Goal: Task Accomplishment & Management: Use online tool/utility

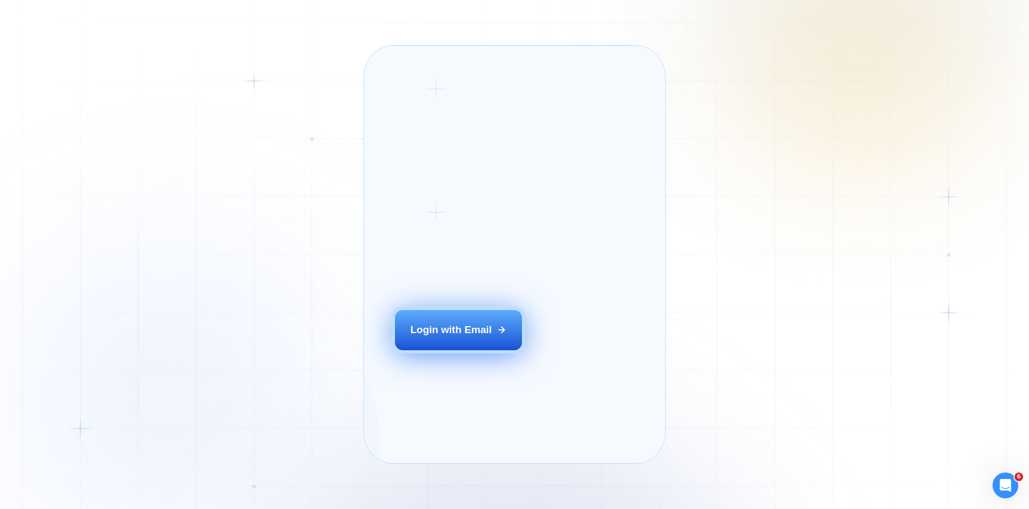
click at [446, 341] on button "Login with Email" at bounding box center [459, 330] width 128 height 40
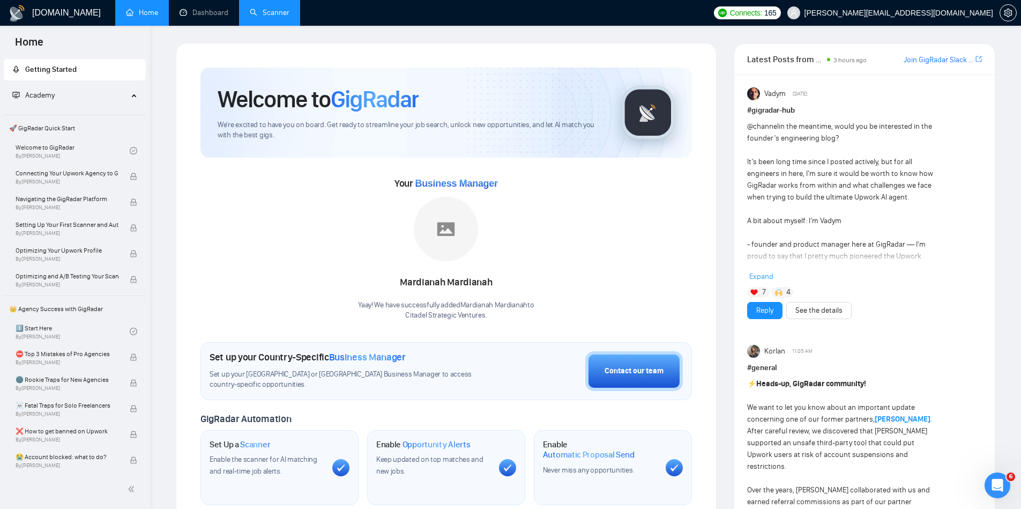
click at [279, 9] on link "Scanner" at bounding box center [270, 12] width 40 height 9
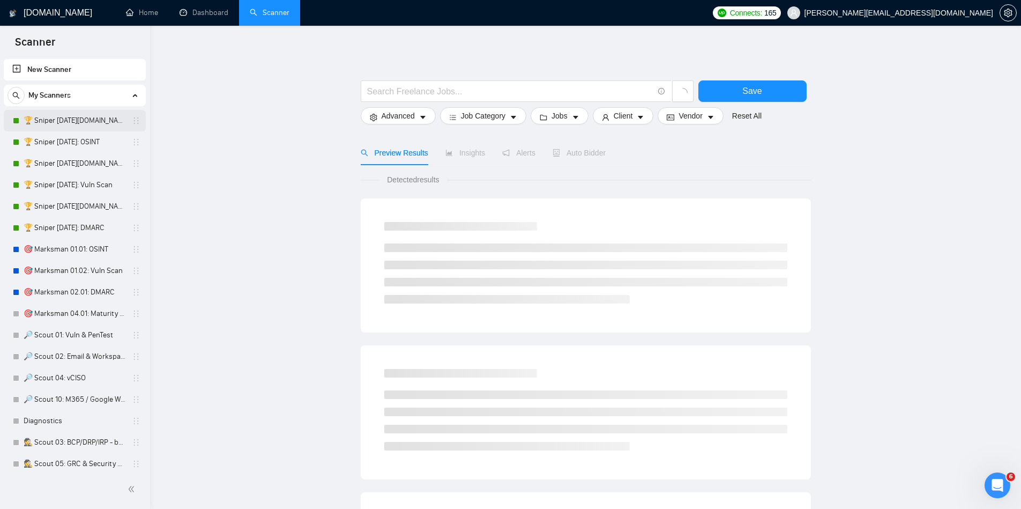
click at [88, 121] on link "🏆 Sniper [DATE][DOMAIN_NAME]: OSINT" at bounding box center [75, 120] width 102 height 21
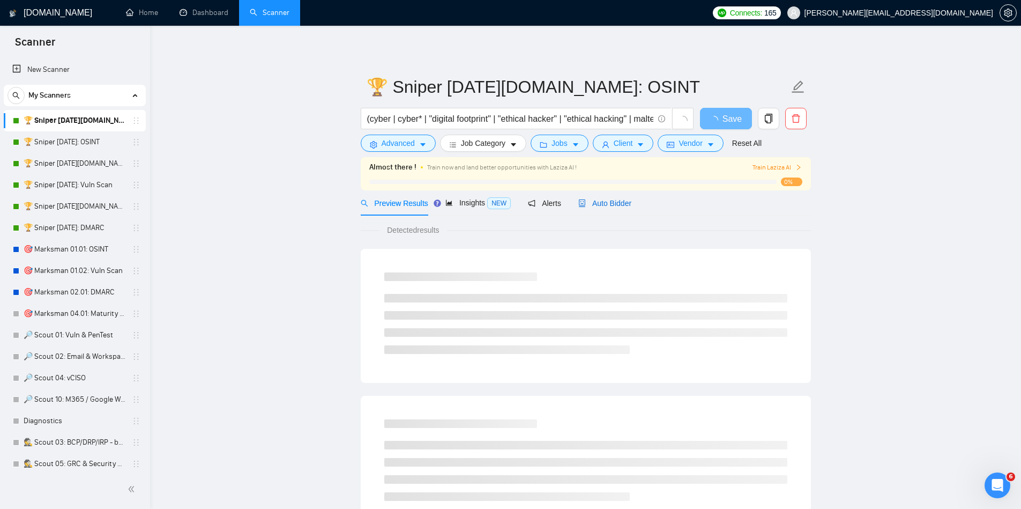
click at [600, 205] on span "Auto Bidder" at bounding box center [604, 203] width 53 height 9
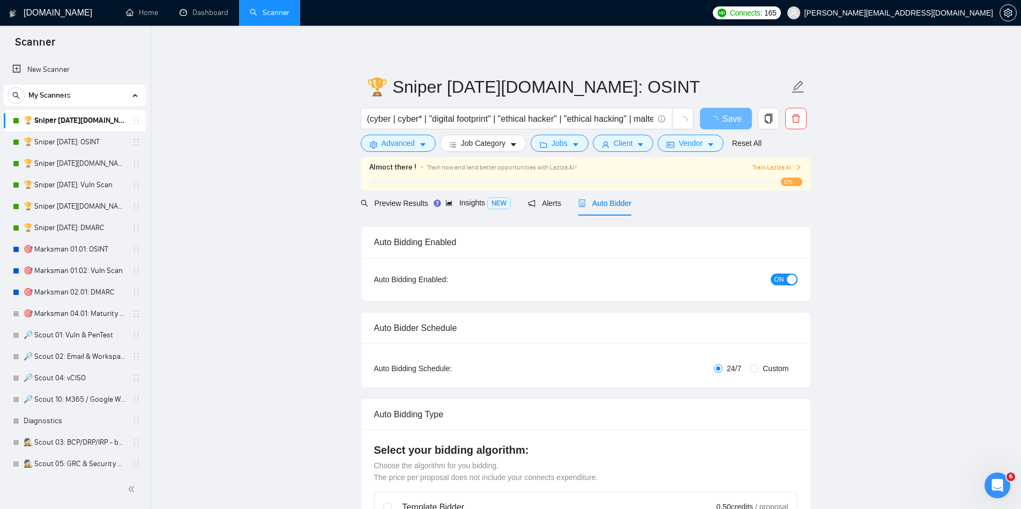
checkbox input "true"
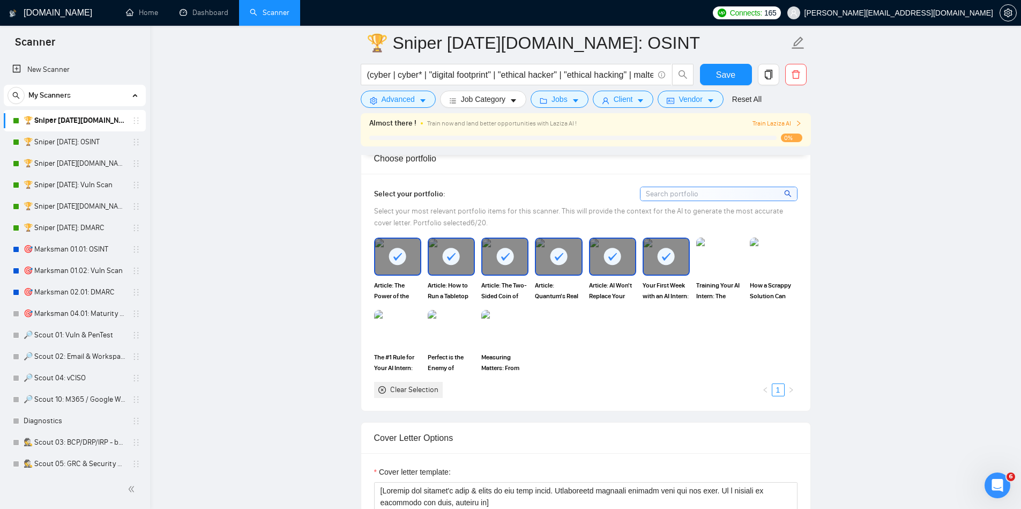
scroll to position [992, 0]
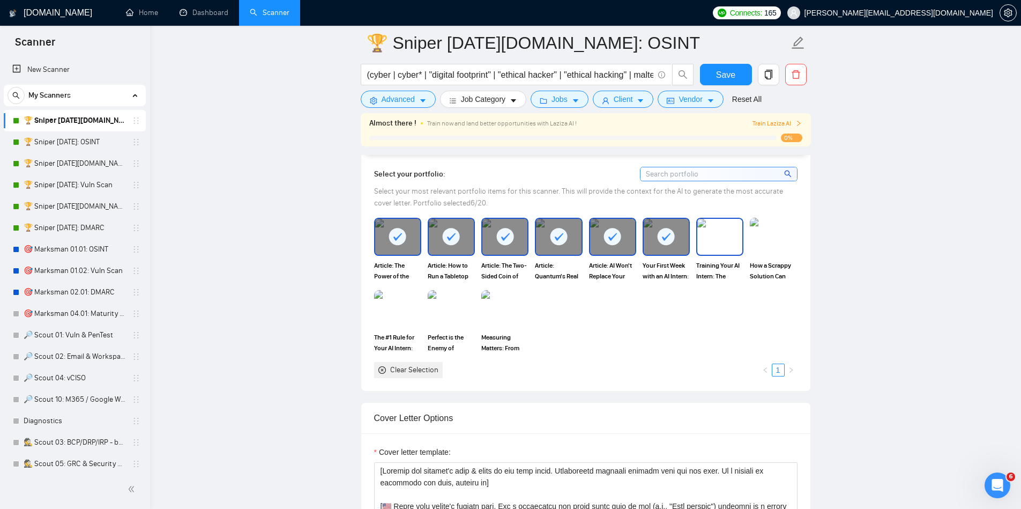
click at [726, 240] on img at bounding box center [719, 236] width 45 height 35
click at [769, 251] on img at bounding box center [773, 236] width 45 height 35
click at [443, 321] on img at bounding box center [451, 308] width 45 height 35
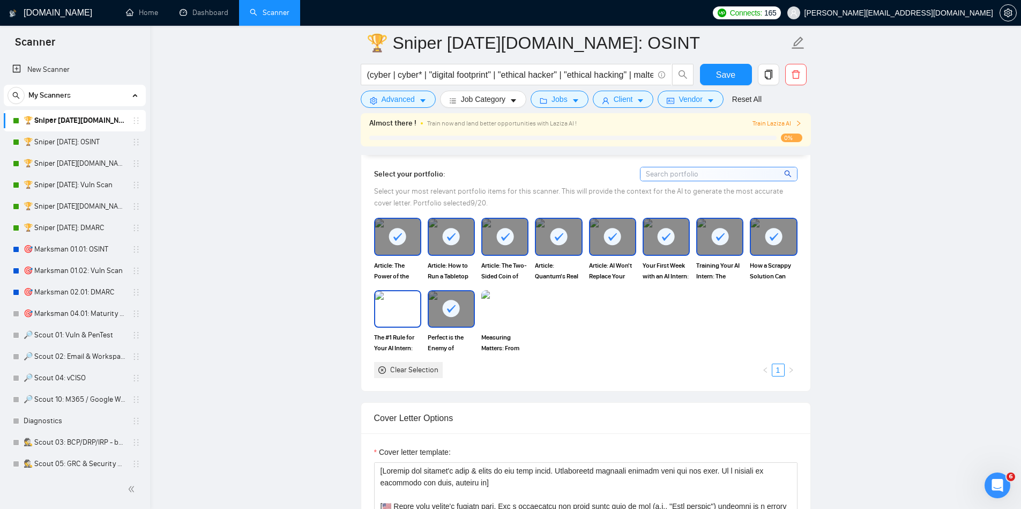
click at [381, 306] on img at bounding box center [397, 308] width 45 height 35
click at [497, 309] on img at bounding box center [504, 308] width 45 height 35
click at [579, 344] on div "Article: The Power of the Worst Case Article: How to Run a Tabletop That Actual…" at bounding box center [586, 298] width 430 height 160
click at [724, 78] on span "Save" at bounding box center [725, 74] width 19 height 13
